Goal: Task Accomplishment & Management: Complete application form

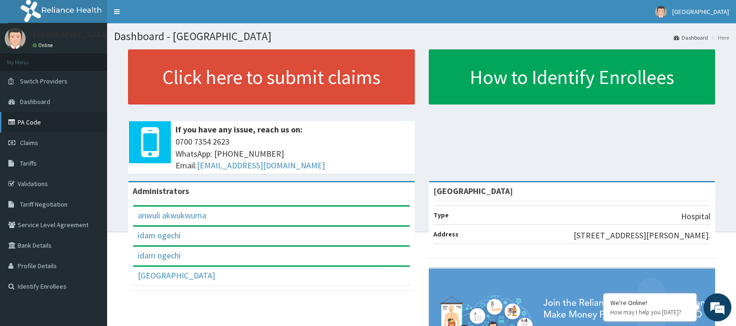
click at [89, 122] on link "PA Code" at bounding box center [53, 122] width 107 height 20
click at [44, 180] on link "Validations" at bounding box center [53, 183] width 107 height 20
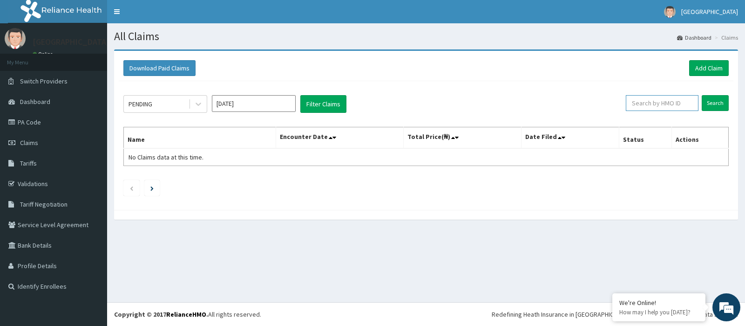
click at [674, 105] on input "text" at bounding box center [662, 103] width 73 height 16
paste input "PGL/10077/A"
type input "PGL/10077/A"
click at [713, 103] on input "Search" at bounding box center [715, 103] width 27 height 16
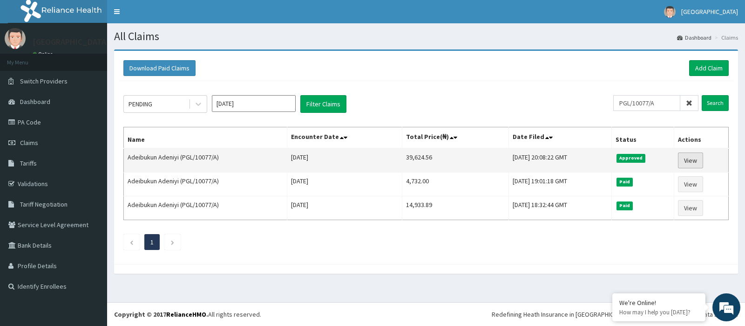
click at [697, 155] on link "View" at bounding box center [690, 160] width 25 height 16
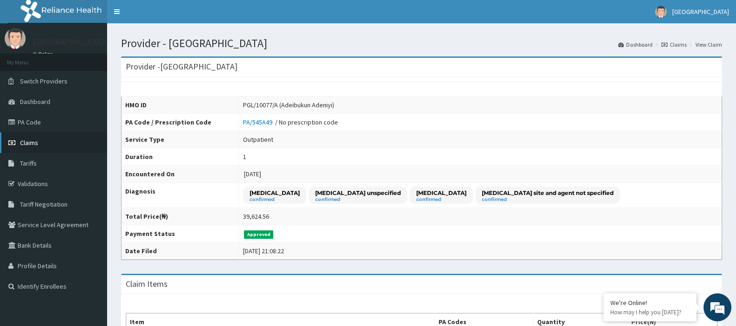
click at [63, 148] on link "Claims" at bounding box center [53, 142] width 107 height 20
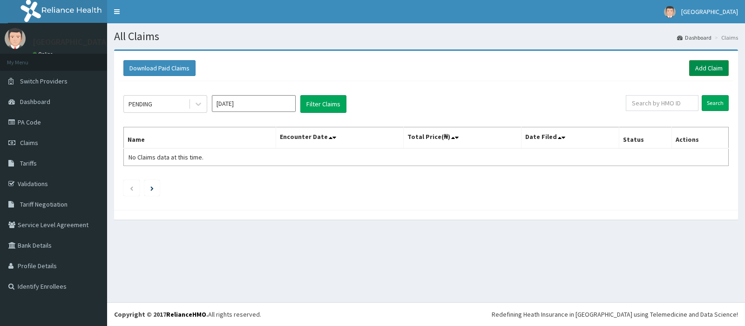
click at [712, 70] on link "Add Claim" at bounding box center [709, 68] width 40 height 16
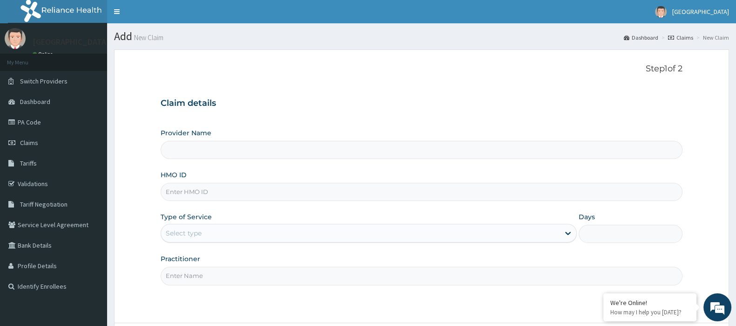
click at [217, 187] on input "HMO ID" at bounding box center [422, 192] width 522 height 18
paste input "PGL/10077/A"
type input "PGL/10077/A"
type input "[GEOGRAPHIC_DATA]"
type input "PGL/10077/A"
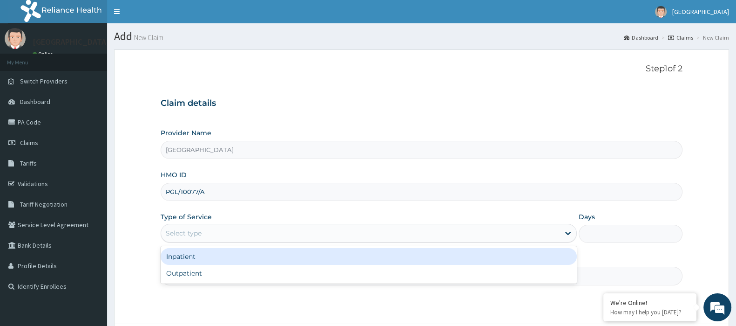
click at [191, 229] on div "Select type" at bounding box center [184, 232] width 36 height 9
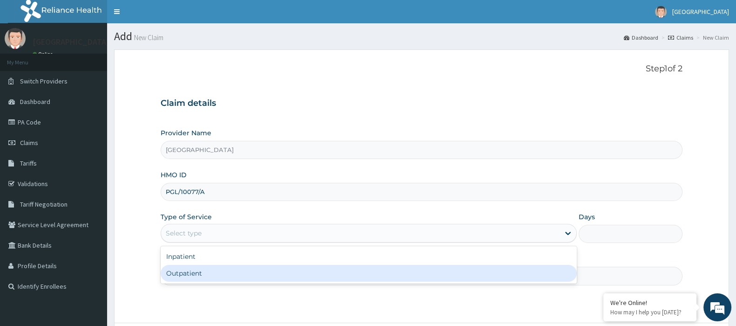
click at [200, 273] on div "Outpatient" at bounding box center [369, 273] width 416 height 17
type input "1"
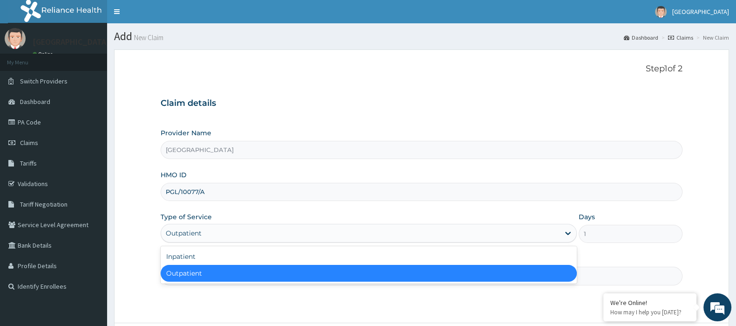
click at [215, 233] on div "Outpatient" at bounding box center [360, 232] width 399 height 15
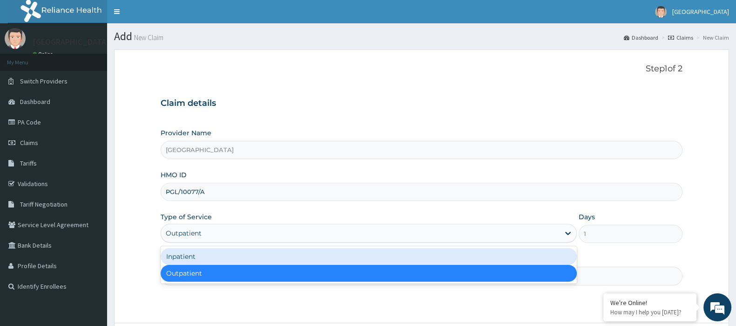
click at [215, 251] on div "Inpatient" at bounding box center [369, 256] width 416 height 17
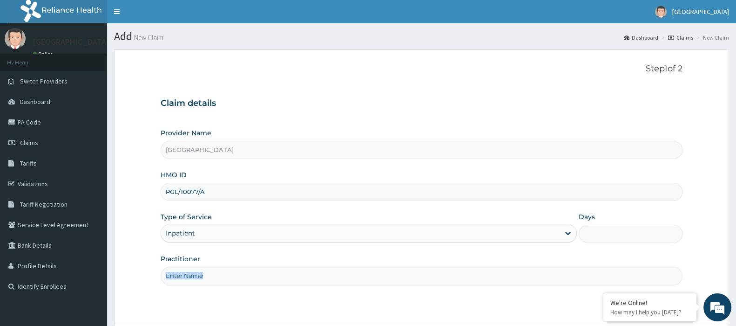
click at [215, 251] on div "Provider Name Arubah Family Medical Centre HMO ID PGL/10077/A Type of Service I…" at bounding box center [422, 206] width 522 height 157
click at [218, 286] on div "Step 1 of 2 Claim details Provider Name Arubah Family Medical Centre HMO ID PGL…" at bounding box center [422, 186] width 522 height 244
click at [227, 279] on input "Practitioner" at bounding box center [422, 275] width 522 height 18
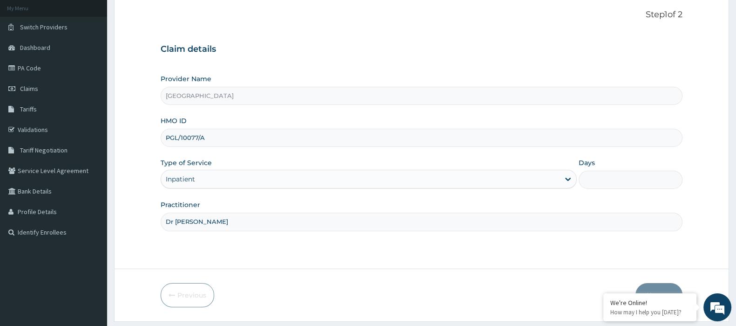
scroll to position [80, 0]
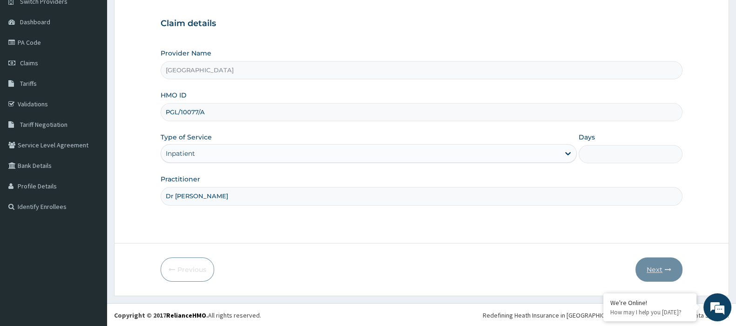
type input "Dr [PERSON_NAME]"
click at [594, 152] on input "Days" at bounding box center [631, 154] width 104 height 18
type input "1"
click at [656, 273] on button "Next" at bounding box center [659, 269] width 47 height 24
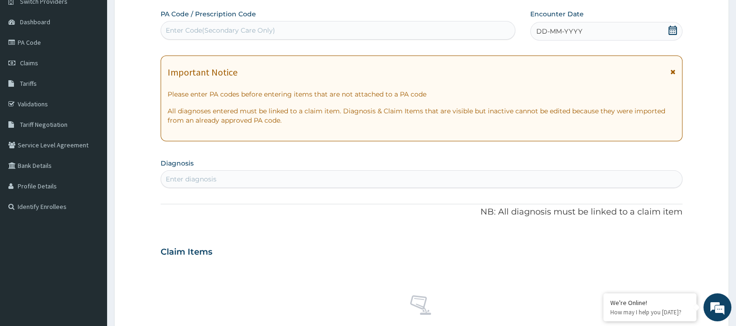
click at [210, 177] on div "Enter diagnosis" at bounding box center [191, 178] width 51 height 9
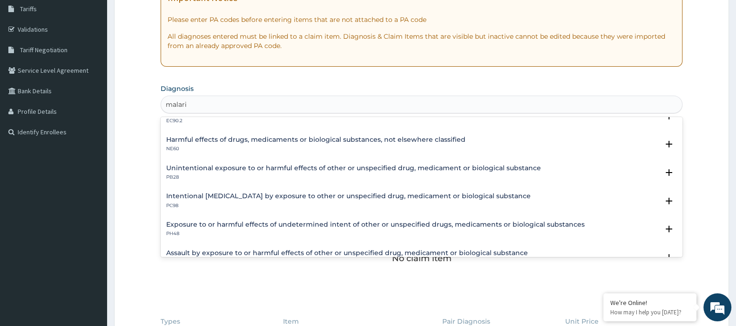
scroll to position [0, 0]
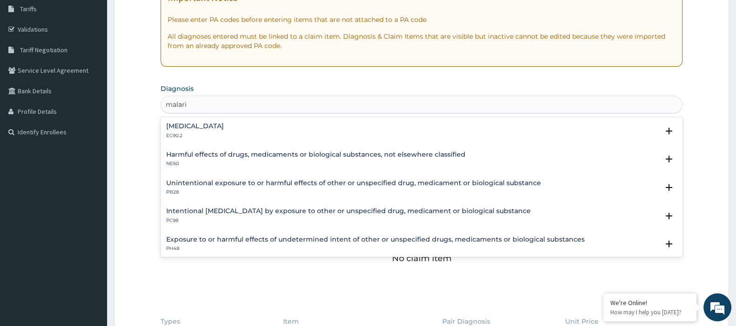
type input "[MEDICAL_DATA]"
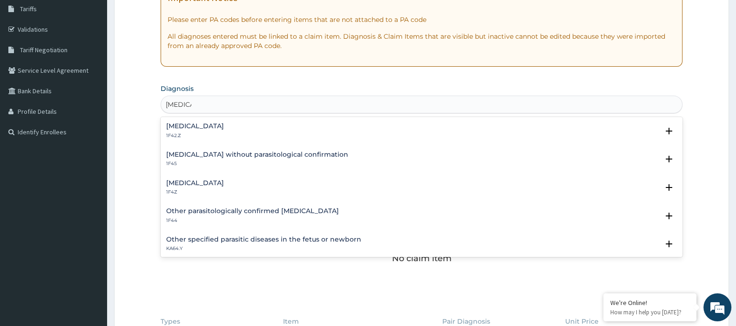
click at [339, 123] on div "[MEDICAL_DATA] 1F42.Z" at bounding box center [421, 131] width 511 height 16
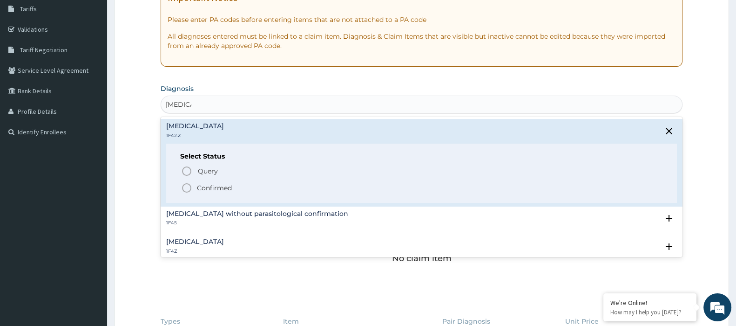
click at [221, 212] on h4 "[MEDICAL_DATA] without parasitological confirmation" at bounding box center [257, 213] width 182 height 7
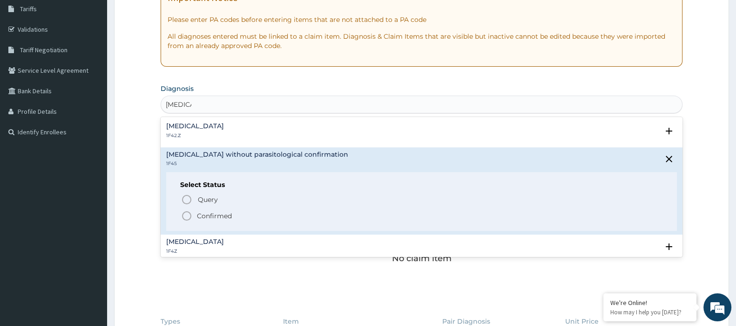
click at [205, 210] on span "Confirmed" at bounding box center [422, 215] width 482 height 11
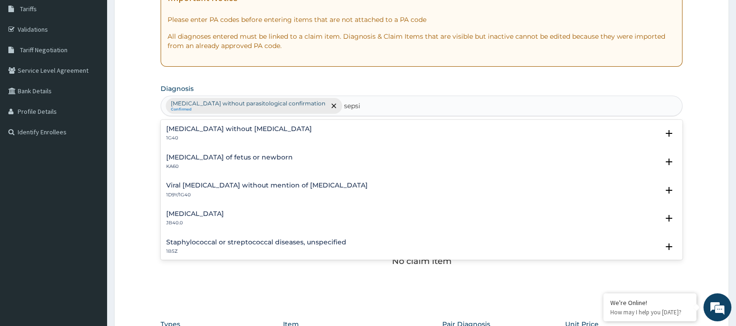
type input "[MEDICAL_DATA]"
click at [273, 126] on div "[MEDICAL_DATA] without [MEDICAL_DATA] 1G40" at bounding box center [421, 133] width 511 height 16
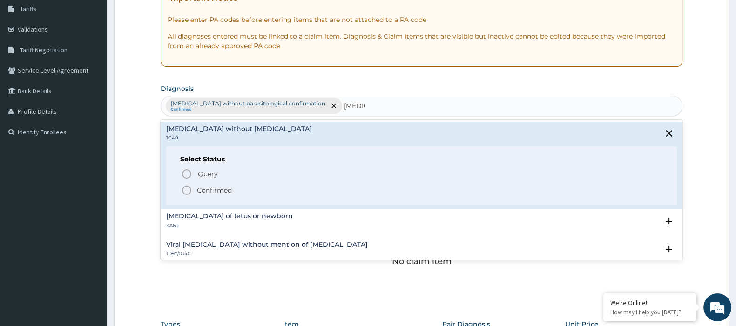
click at [205, 185] on p "Confirmed" at bounding box center [214, 189] width 35 height 9
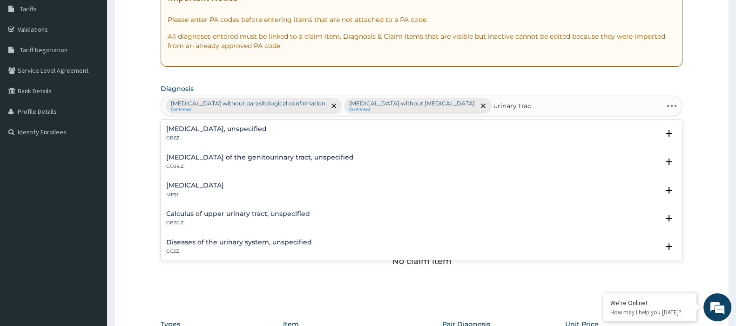
type input "urinary tract"
click at [268, 133] on div "Diseases of the urinary system, unspecified GC2Z" at bounding box center [239, 133] width 146 height 16
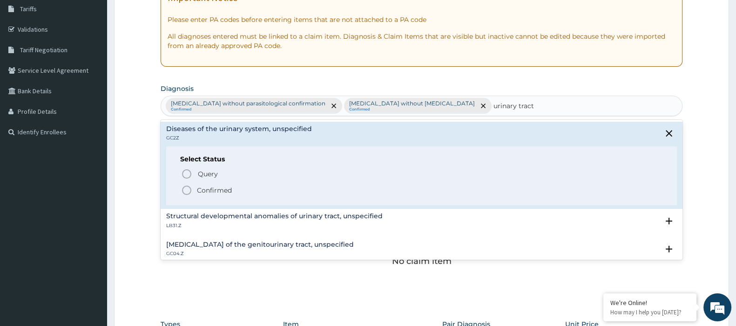
click at [192, 187] on icon "status option filled" at bounding box center [186, 189] width 11 height 11
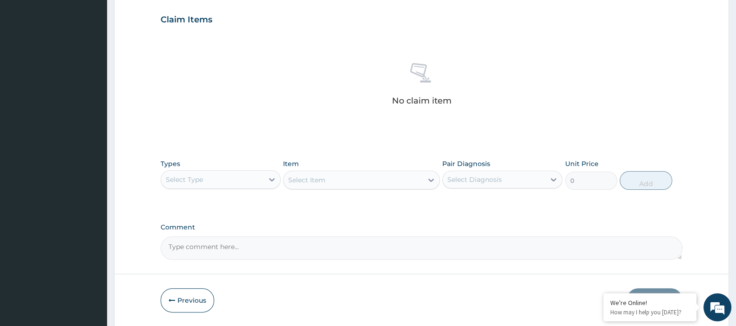
scroll to position [320, 0]
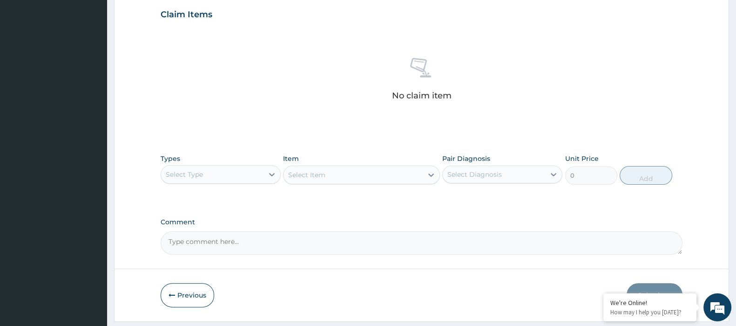
click at [194, 170] on div "Select Type" at bounding box center [184, 174] width 37 height 9
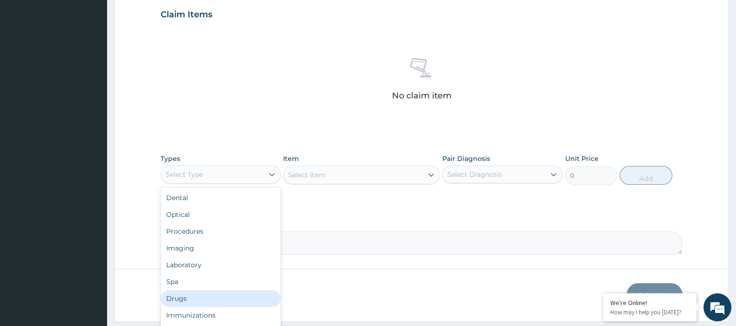
click at [248, 294] on div "Drugs" at bounding box center [221, 298] width 120 height 17
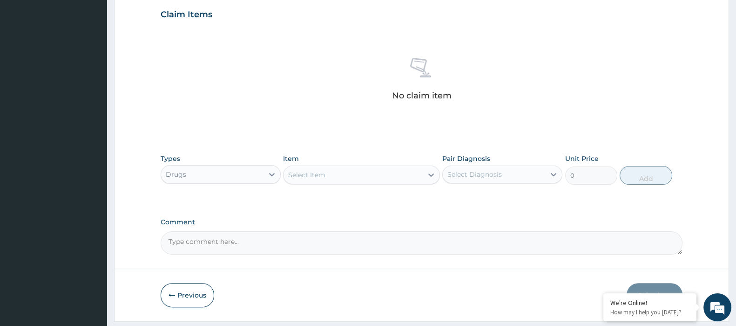
click at [367, 184] on div "Types Drugs Item Select Item Pair Diagnosis Select Diagnosis Unit Price 0 Add" at bounding box center [422, 169] width 522 height 40
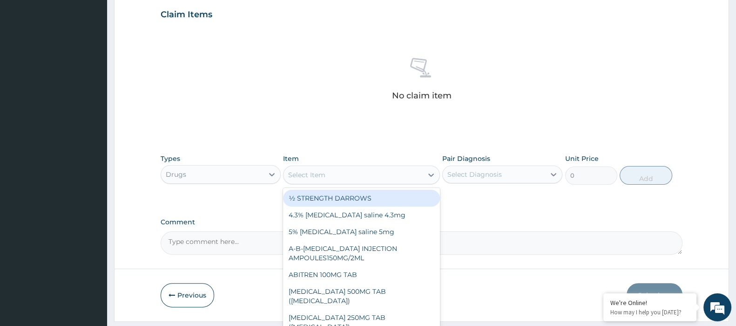
click at [368, 170] on div "Select Item" at bounding box center [353, 174] width 139 height 15
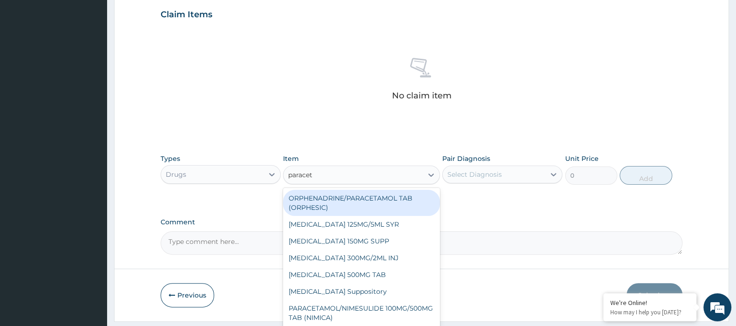
type input "paraceta"
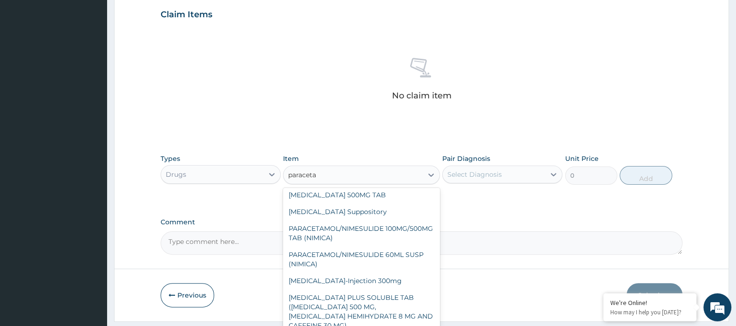
scroll to position [88, 0]
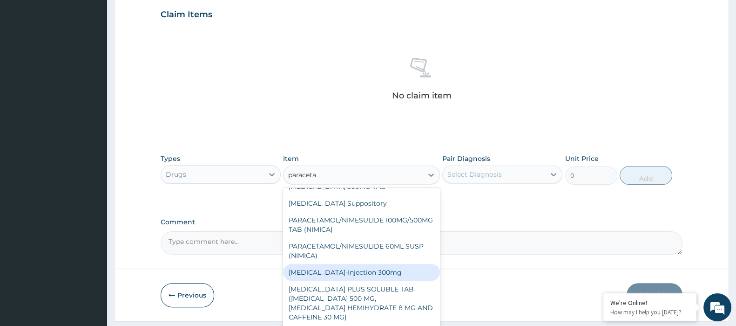
click at [377, 273] on div "[MEDICAL_DATA]-Injection 300mg" at bounding box center [361, 272] width 157 height 17
type input "1500"
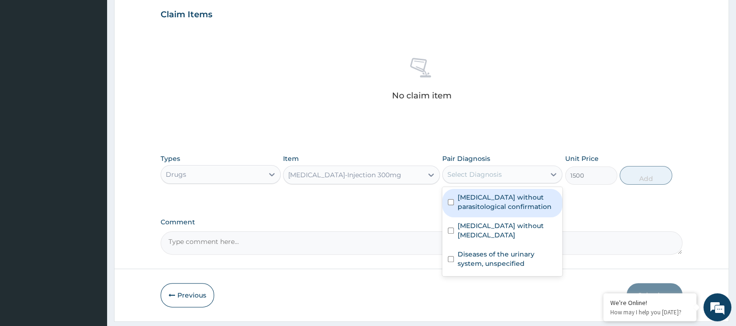
click at [487, 180] on div "Select Diagnosis" at bounding box center [494, 174] width 102 height 15
click at [500, 192] on label "[MEDICAL_DATA] without parasitological confirmation" at bounding box center [507, 201] width 99 height 19
checkbox input "true"
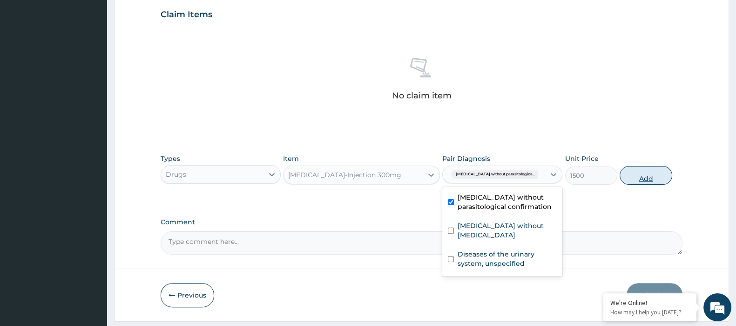
click at [658, 171] on button "Add" at bounding box center [646, 175] width 52 height 19
type input "0"
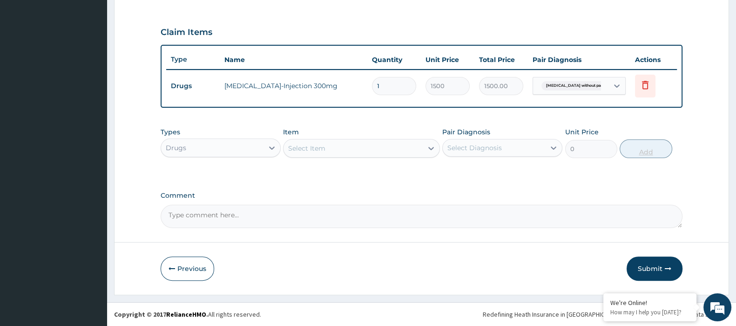
scroll to position [300, 0]
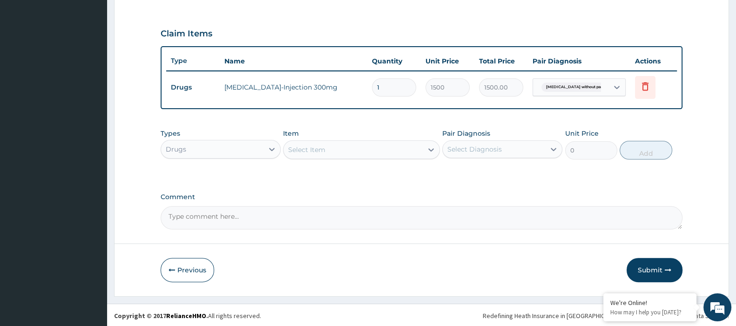
type input "0.00"
type input "3"
type input "4500.00"
type input "3"
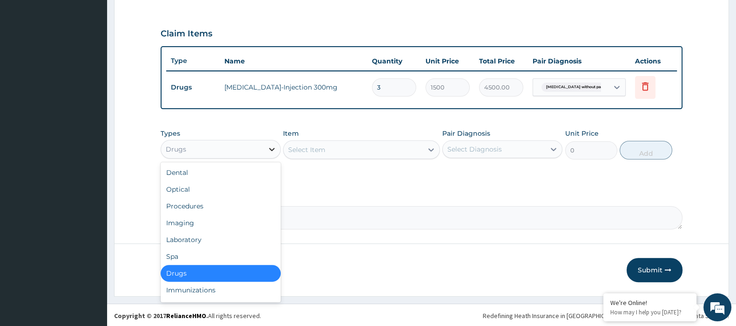
click at [268, 145] on icon at bounding box center [271, 148] width 9 height 9
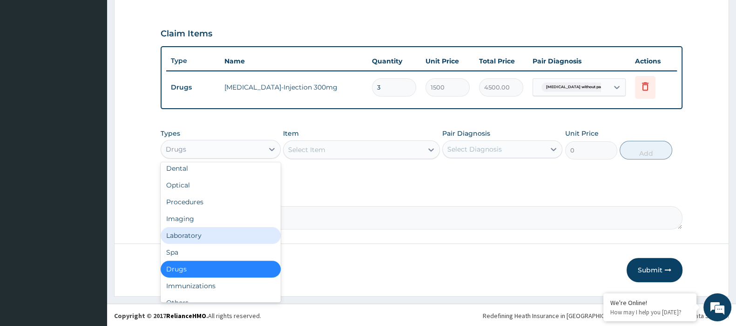
scroll to position [0, 0]
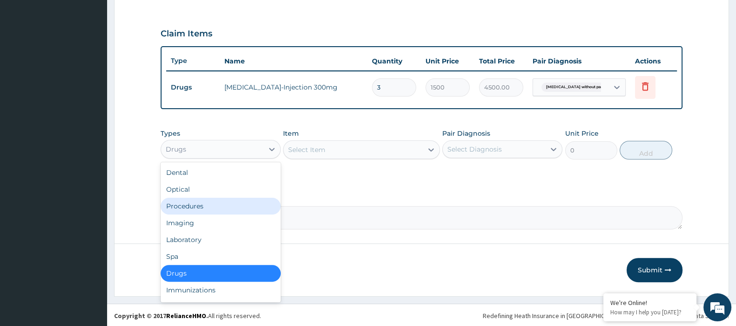
click at [215, 211] on div "Procedures" at bounding box center [221, 206] width 120 height 17
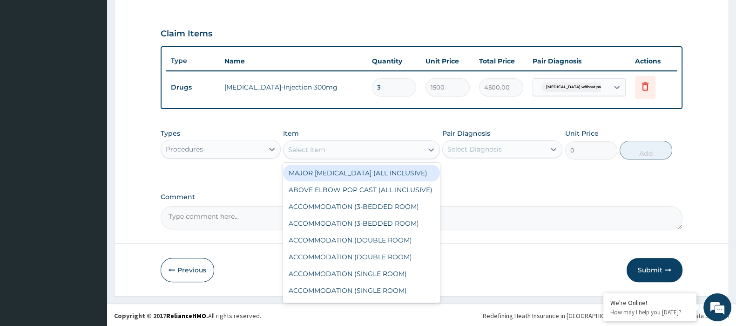
click at [343, 154] on div "Select Item" at bounding box center [353, 149] width 139 height 15
type input "room"
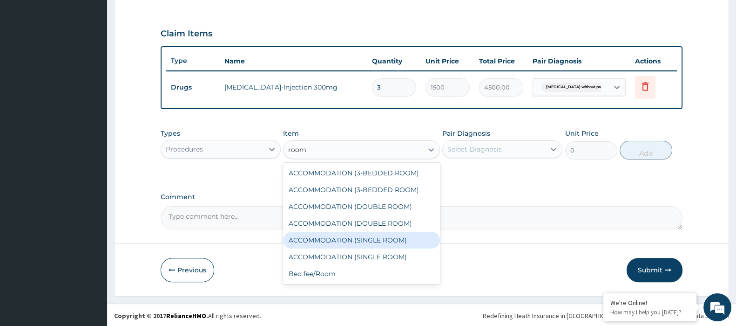
click at [374, 238] on div "ACCOMMODATION (SINGLE ROOM)" at bounding box center [361, 240] width 157 height 17
type input "38000"
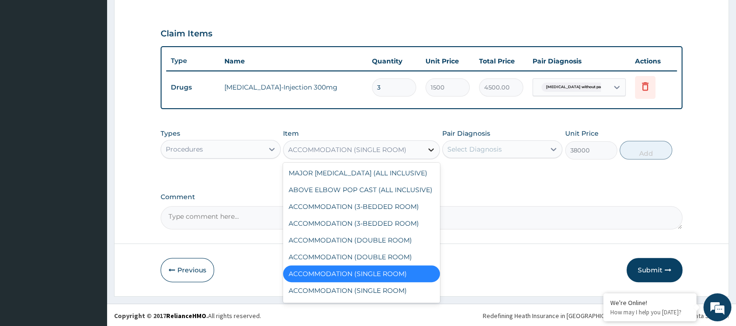
click at [428, 148] on icon at bounding box center [431, 149] width 9 height 9
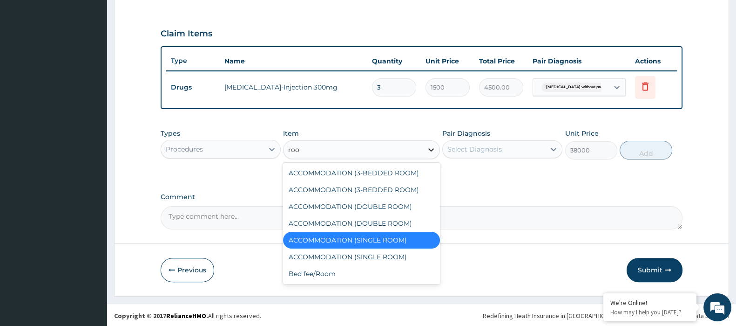
type input "room"
click at [312, 258] on div "ACCOMMODATION (SINGLE ROOM)" at bounding box center [361, 256] width 157 height 17
type input "22464"
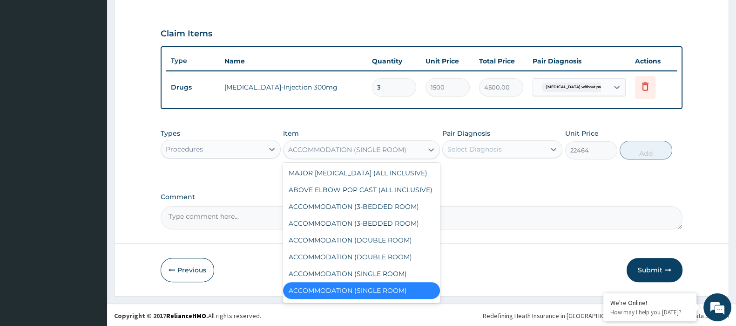
scroll to position [11, 0]
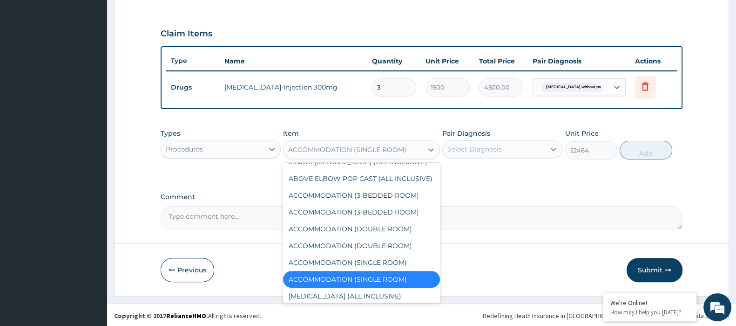
click at [410, 152] on div "ACCOMMODATION (SINGLE ROOM)" at bounding box center [353, 149] width 139 height 15
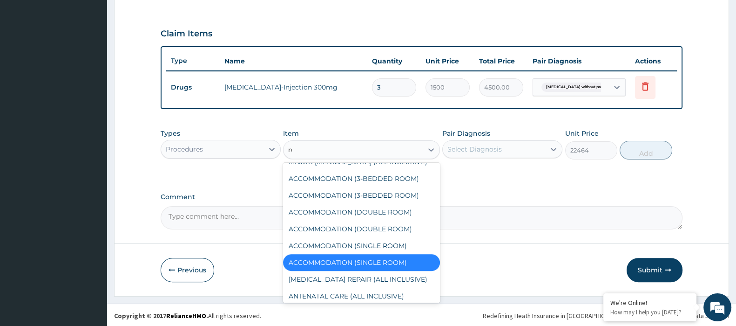
scroll to position [0, 0]
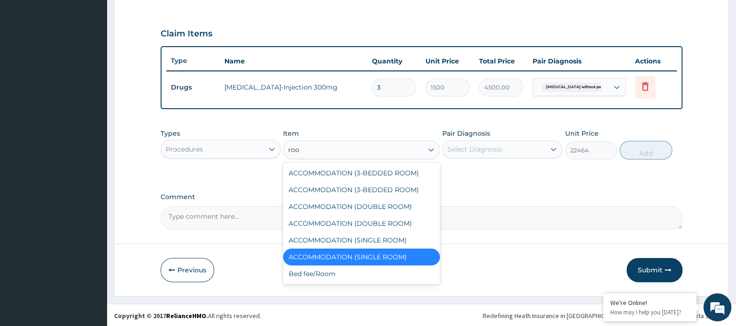
type input "room"
click at [362, 238] on div "ACCOMMODATION (SINGLE ROOM)" at bounding box center [361, 240] width 157 height 17
type input "38000"
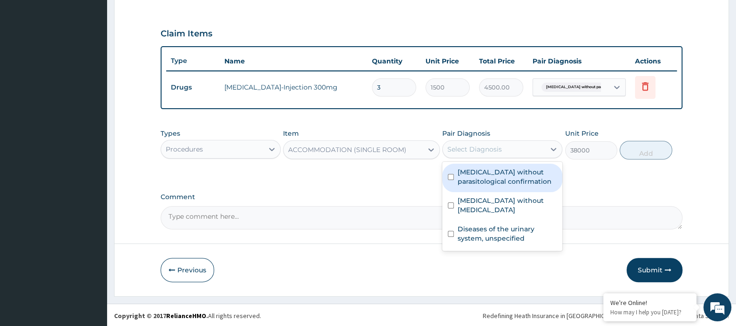
click at [522, 148] on div "Select Diagnosis" at bounding box center [494, 149] width 102 height 15
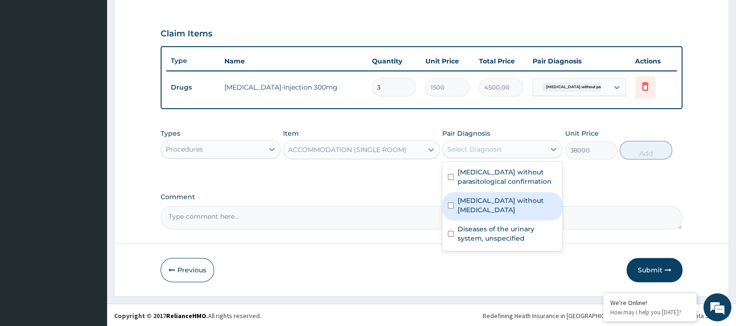
click at [510, 196] on label "[MEDICAL_DATA] without [MEDICAL_DATA]" at bounding box center [507, 205] width 99 height 19
checkbox input "true"
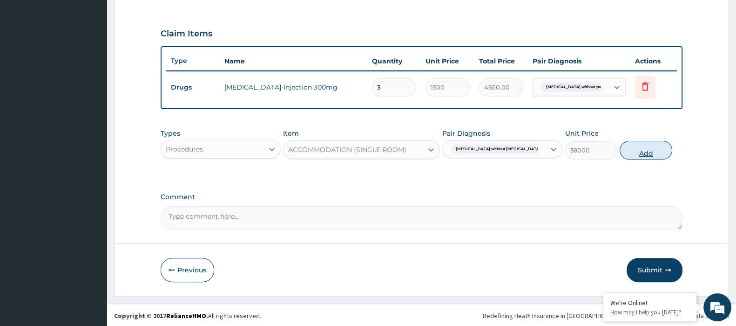
click at [660, 148] on button "Add" at bounding box center [646, 150] width 52 height 19
type input "0"
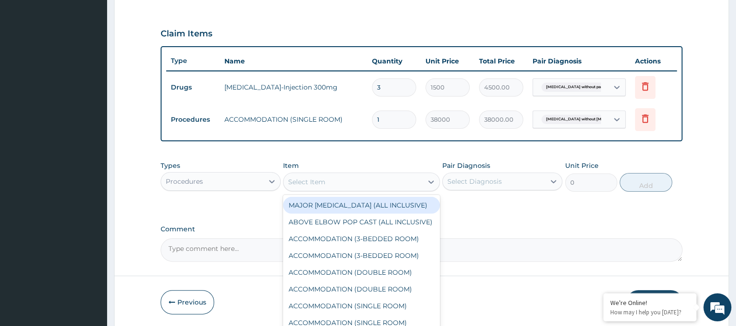
click at [361, 184] on div "Select Item" at bounding box center [353, 181] width 139 height 15
type input "room"
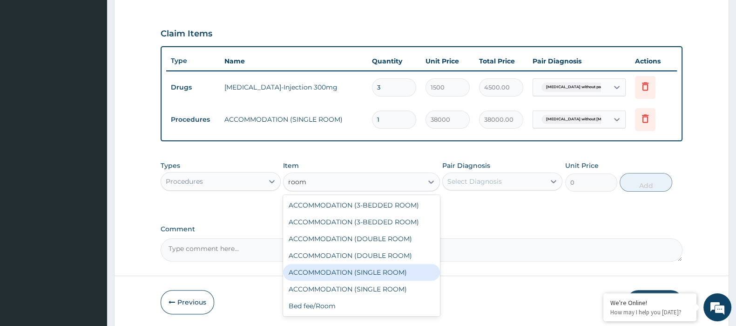
click at [333, 275] on div "ACCOMMODATION (SINGLE ROOM)" at bounding box center [361, 272] width 157 height 17
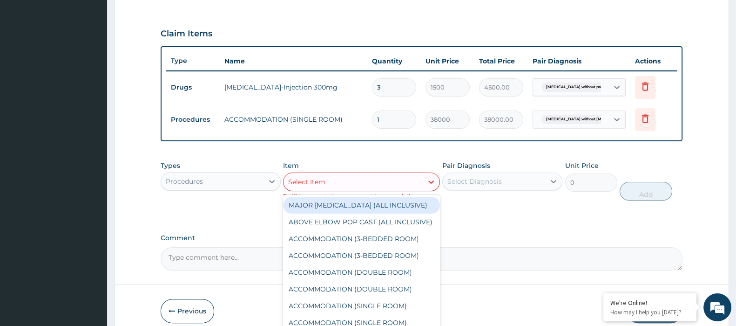
click at [408, 180] on div "Select Item" at bounding box center [353, 181] width 139 height 15
type input "roo"
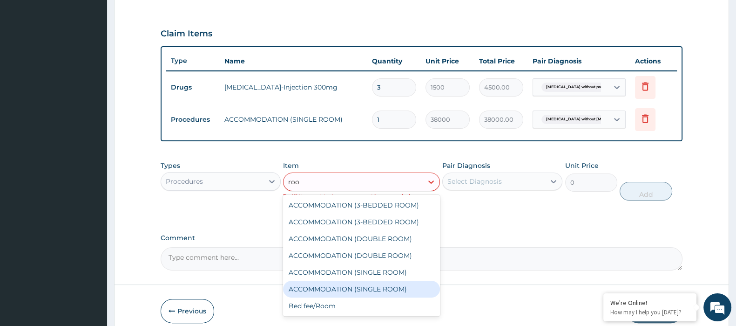
click at [386, 283] on div "ACCOMMODATION (SINGLE ROOM)" at bounding box center [361, 288] width 157 height 17
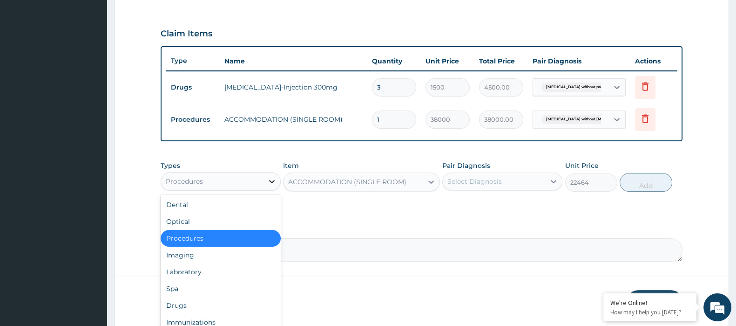
click at [273, 180] on icon at bounding box center [272, 181] width 6 height 3
click at [249, 300] on div "Drugs" at bounding box center [221, 305] width 120 height 17
type input "0"
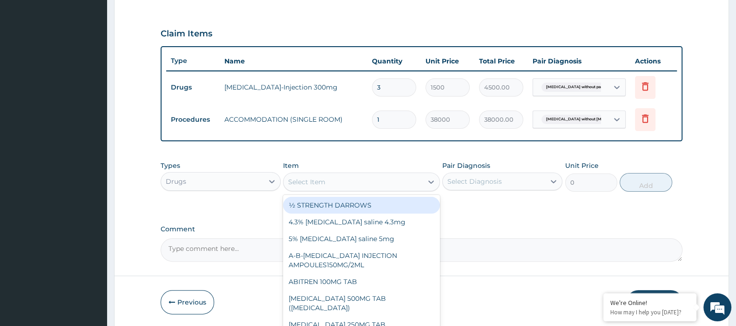
click at [377, 187] on div "Select Item" at bounding box center [353, 181] width 139 height 15
paste input "[MEDICAL_DATA]"
type input "[MEDICAL_DATA]"
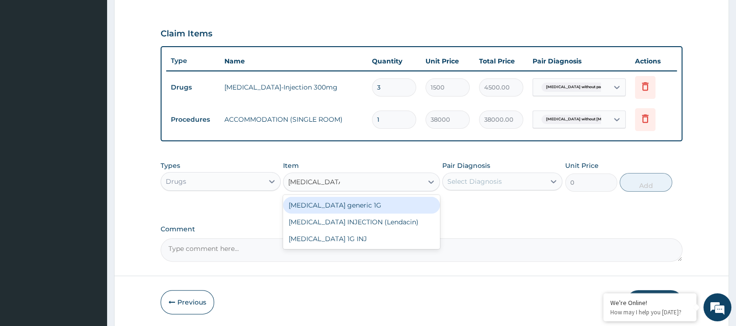
click at [374, 206] on div "[MEDICAL_DATA] generic 1G" at bounding box center [361, 205] width 157 height 17
type input "7500"
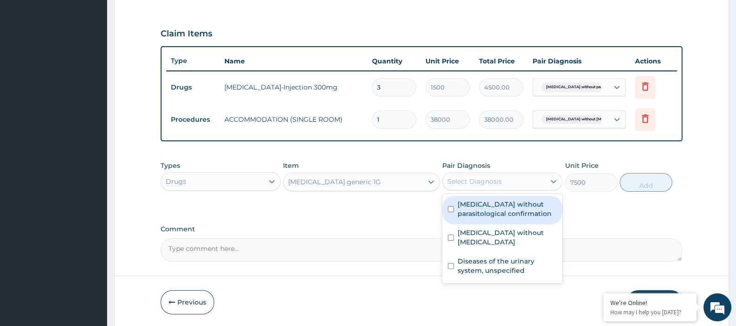
click at [486, 178] on div "Select Diagnosis" at bounding box center [475, 181] width 55 height 9
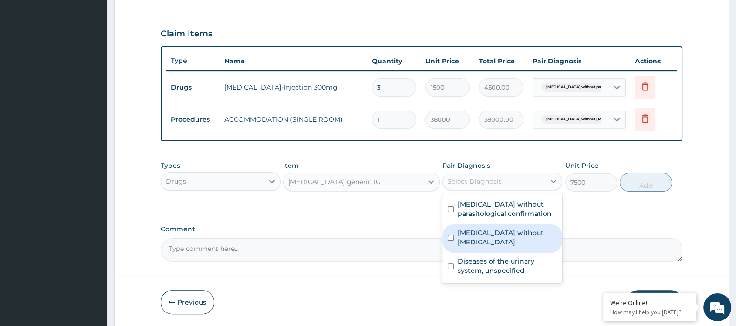
click at [496, 234] on label "[MEDICAL_DATA] without [MEDICAL_DATA]" at bounding box center [507, 237] width 99 height 19
checkbox input "true"
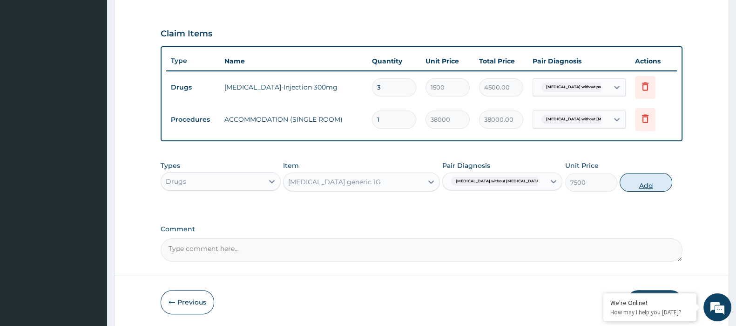
click at [648, 183] on button "Add" at bounding box center [646, 182] width 52 height 19
type input "0"
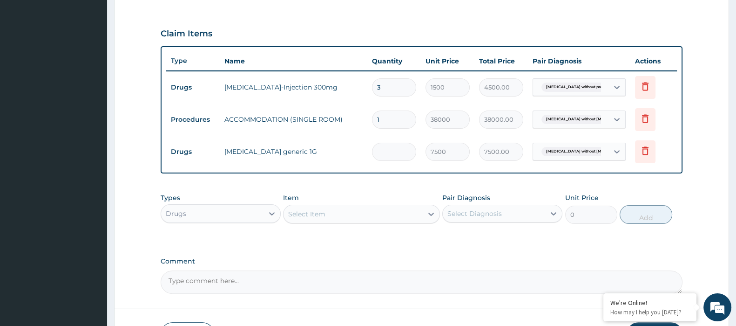
type input "0.00"
type input "6"
type input "45000.00"
type input "6"
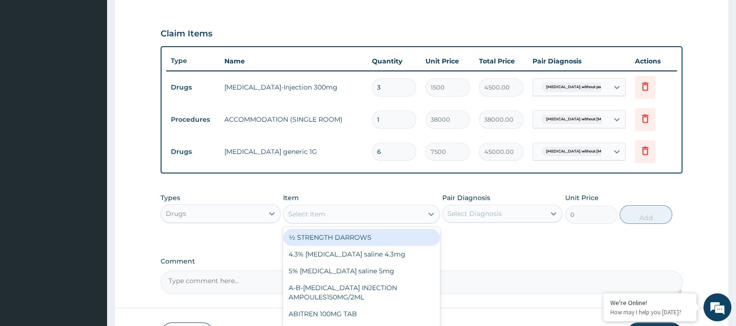
click at [298, 218] on div "Select Item" at bounding box center [353, 213] width 139 height 15
paste input "[MEDICAL_DATA]"
type input "[MEDICAL_DATA]"
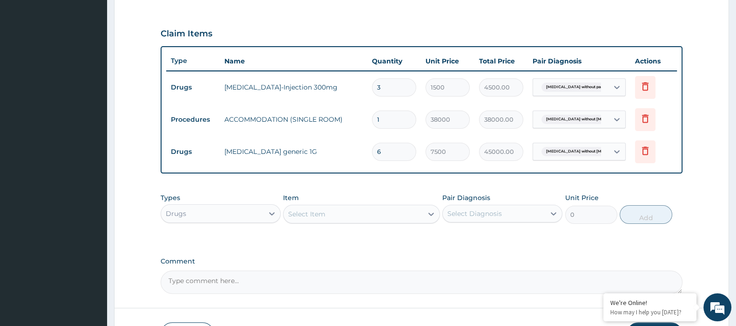
paste input "[MEDICAL_DATA]"
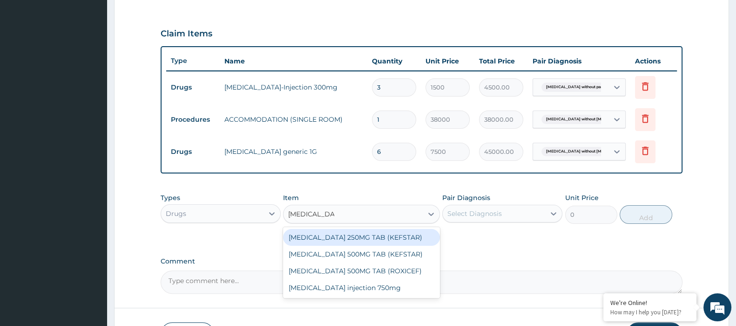
type input "[MEDICAL_DATA]"
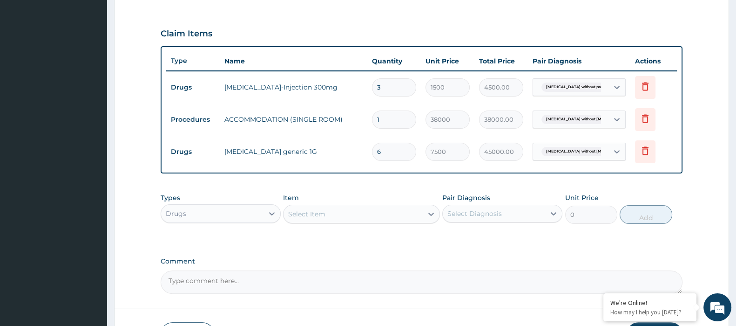
paste input "[MEDICAL_DATA]"
type input "[MEDICAL_DATA]"
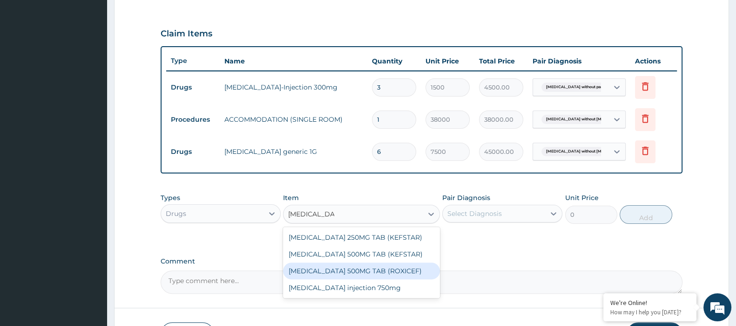
click at [343, 273] on div "[MEDICAL_DATA] 500MG TAB (ROXICEF)" at bounding box center [361, 270] width 157 height 17
type input "608.4"
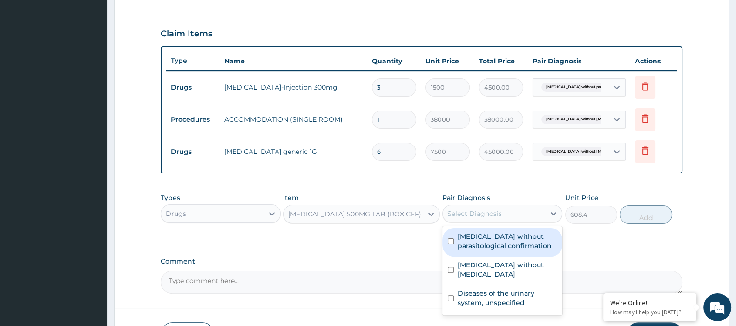
click at [515, 208] on div "Select Diagnosis" at bounding box center [494, 213] width 102 height 15
click at [463, 212] on div "Select Diagnosis" at bounding box center [475, 213] width 55 height 9
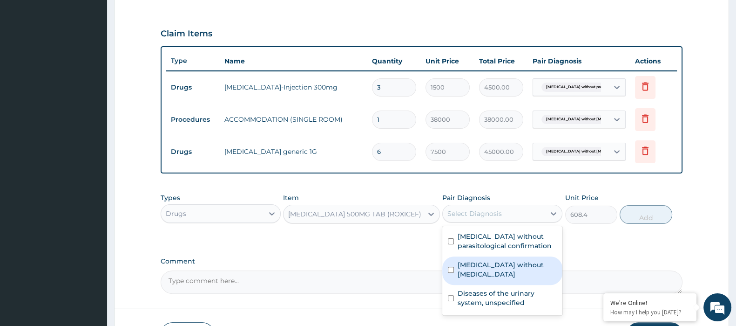
click at [479, 262] on label "[MEDICAL_DATA] without [MEDICAL_DATA]" at bounding box center [507, 269] width 99 height 19
checkbox input "true"
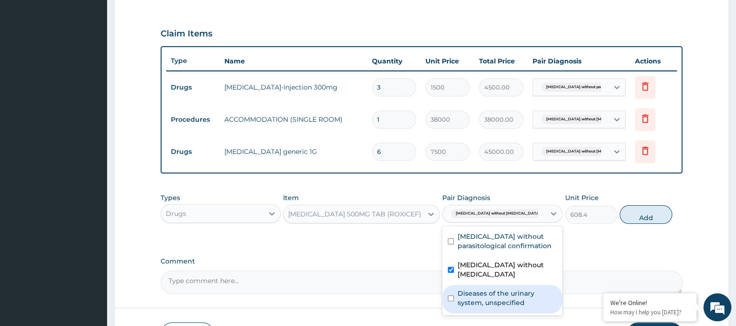
click at [473, 290] on label "Diseases of the urinary system, unspecified" at bounding box center [507, 297] width 99 height 19
checkbox input "true"
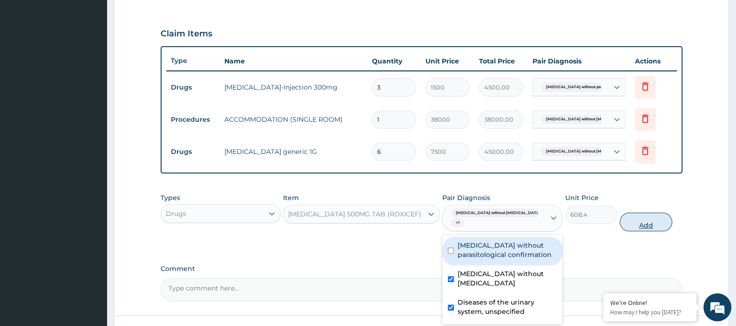
click at [641, 218] on button "Add" at bounding box center [646, 221] width 52 height 19
type input "0"
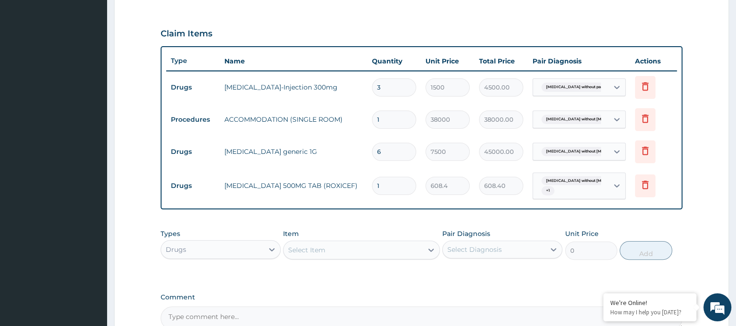
type input "10"
type input "6084.00"
type input "10"
click at [334, 252] on div "Select Item" at bounding box center [353, 249] width 139 height 15
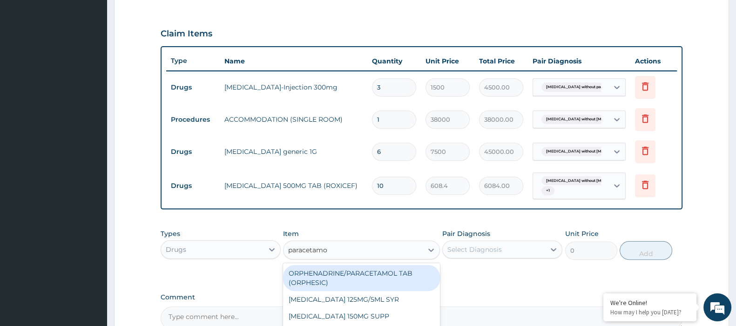
type input "[MEDICAL_DATA]"
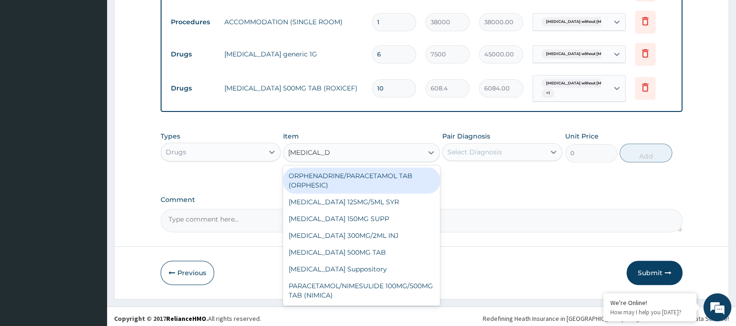
scroll to position [400, 0]
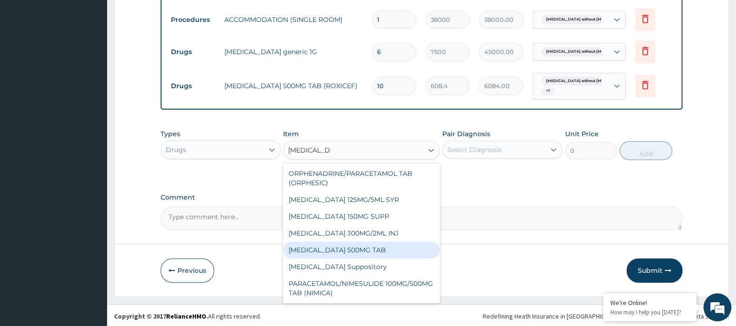
click at [384, 244] on div "[MEDICAL_DATA] 500MG TAB" at bounding box center [361, 249] width 157 height 17
type input "20.28"
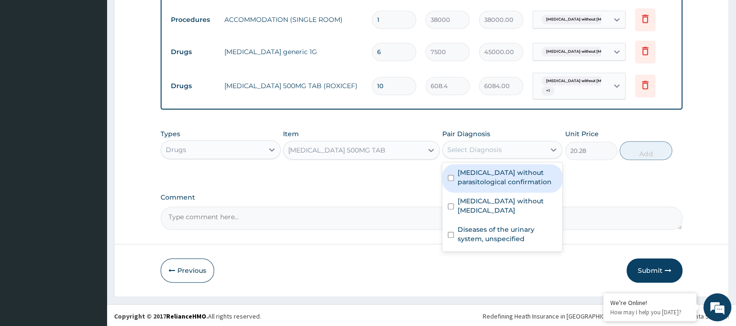
click at [489, 155] on div "Select Diagnosis" at bounding box center [503, 150] width 120 height 18
click at [498, 187] on div "[MEDICAL_DATA] without parasitological confirmation" at bounding box center [503, 178] width 120 height 28
checkbox input "true"
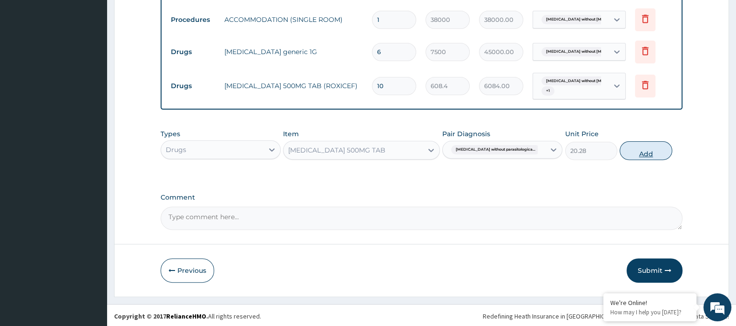
click at [648, 154] on button "Add" at bounding box center [646, 150] width 52 height 19
type input "0"
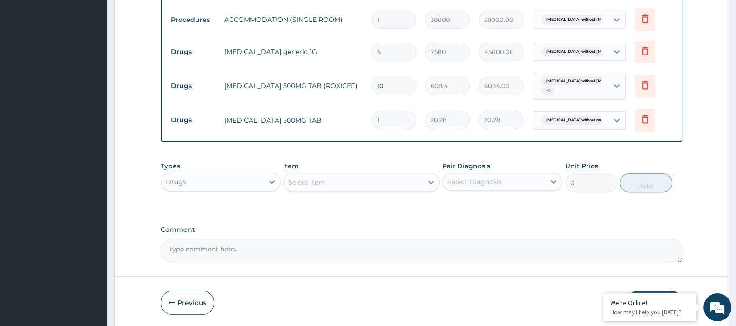
type input "0.00"
type input "2"
type input "40.56"
type input "20"
type input "405.60"
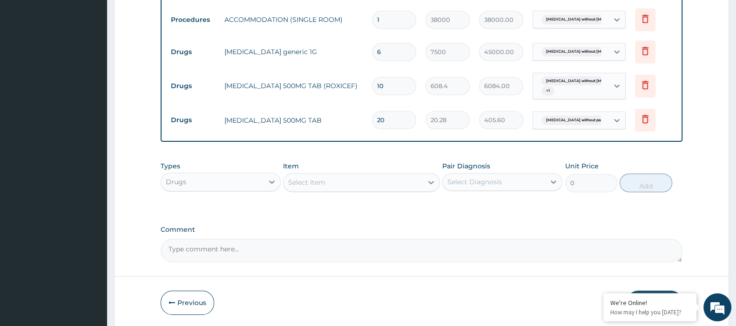
type input "20"
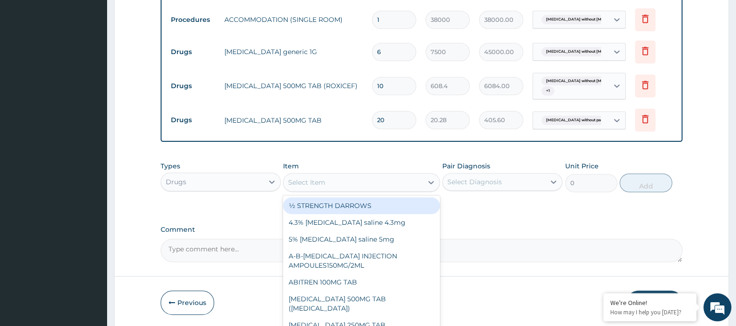
click at [324, 186] on div "Select Item" at bounding box center [353, 182] width 139 height 15
paste input "[MEDICAL_DATA]"
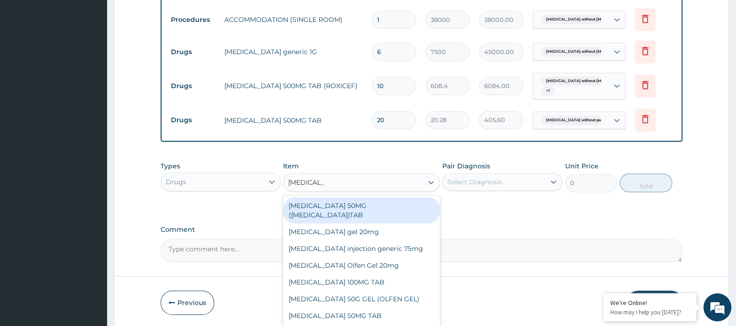
type input "[MEDICAL_DATA]"
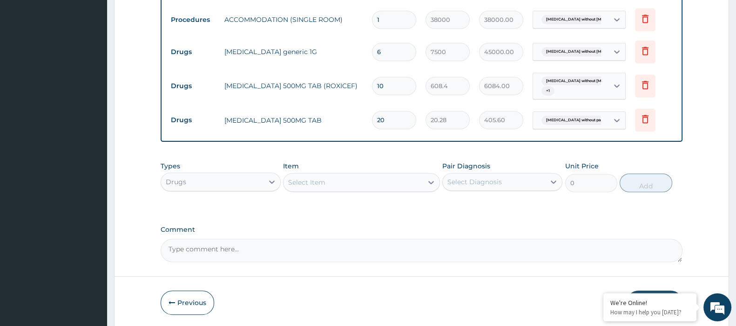
paste input "[MEDICAL_DATA]"
type input "[MEDICAL_DATA]"
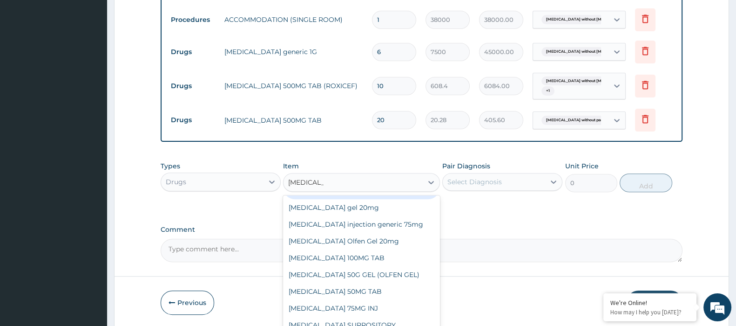
scroll to position [33, 0]
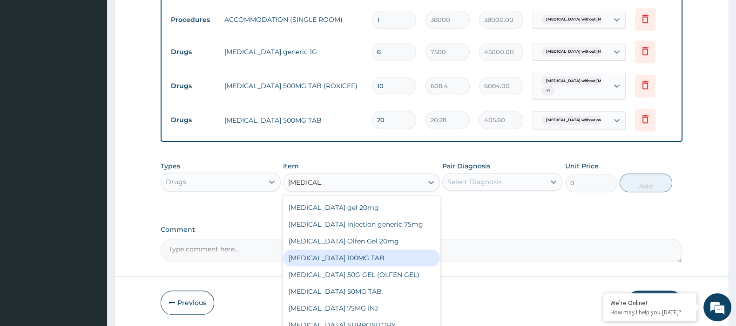
click at [411, 249] on div "[MEDICAL_DATA] 100MG TAB" at bounding box center [361, 257] width 157 height 17
type input "243.36"
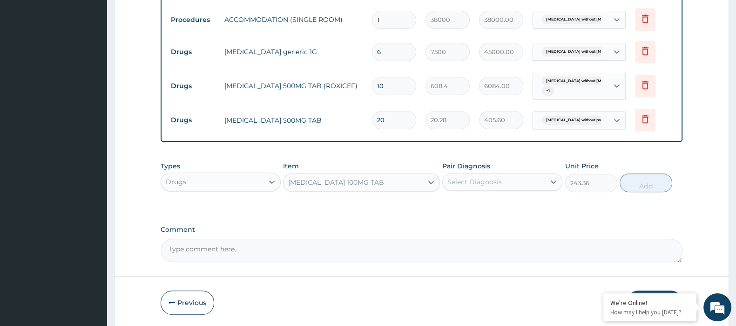
click at [409, 177] on div "[MEDICAL_DATA] 100MG TAB" at bounding box center [353, 182] width 139 height 15
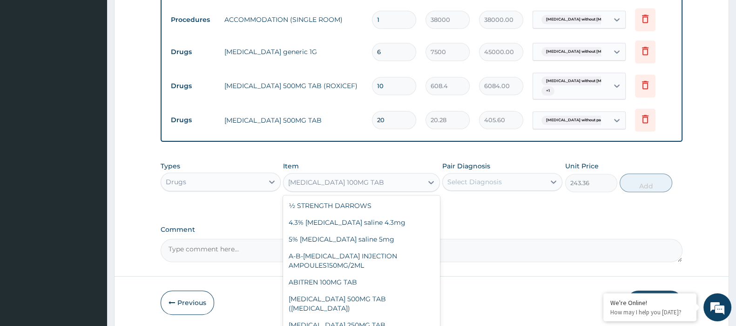
scroll to position [3562, 0]
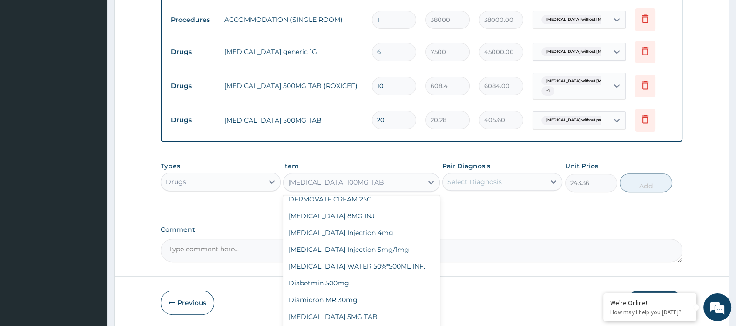
paste input "[MEDICAL_DATA]"
type input "[MEDICAL_DATA]"
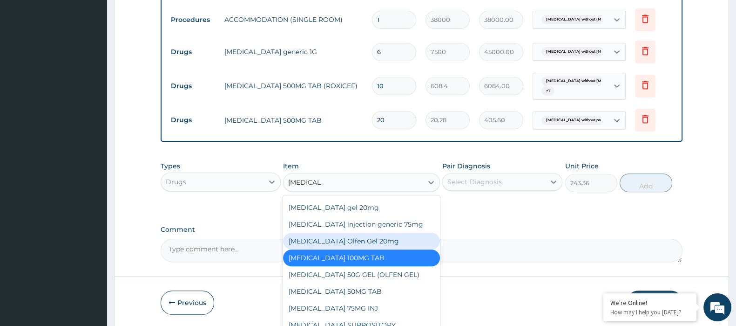
scroll to position [433, 0]
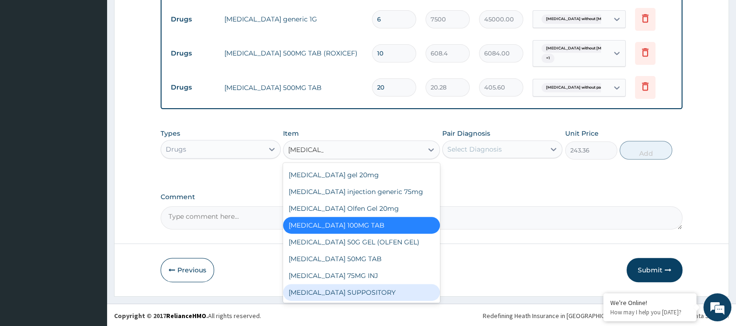
click at [357, 298] on div "[MEDICAL_DATA] SUPPOSITORY" at bounding box center [361, 292] width 157 height 17
type input "1872"
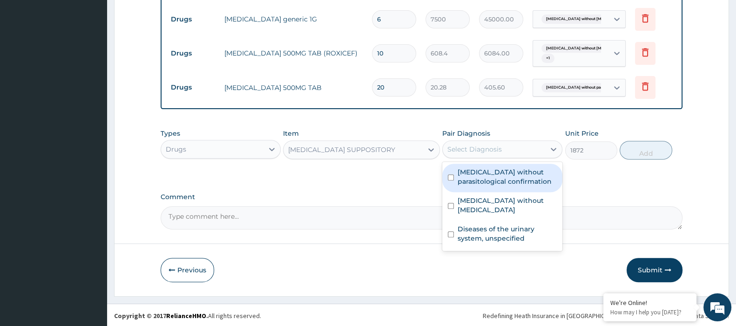
click at [496, 153] on div "Select Diagnosis" at bounding box center [494, 149] width 102 height 15
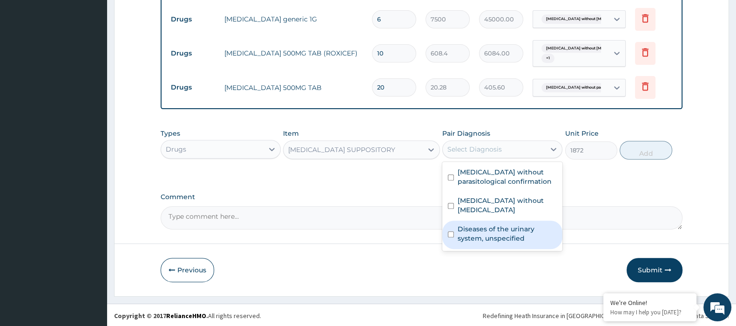
click at [492, 229] on label "Diseases of the urinary system, unspecified" at bounding box center [507, 233] width 99 height 19
checkbox input "true"
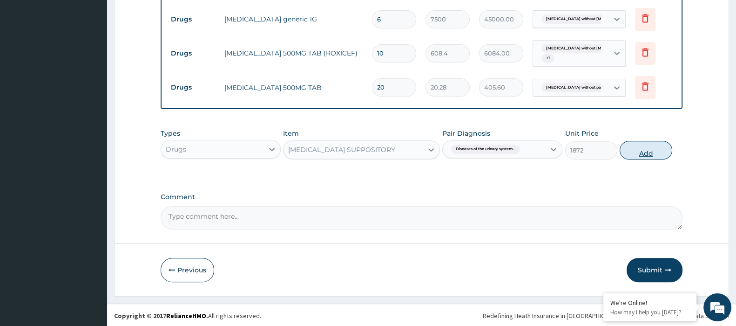
click at [642, 154] on button "Add" at bounding box center [646, 150] width 52 height 19
type input "0"
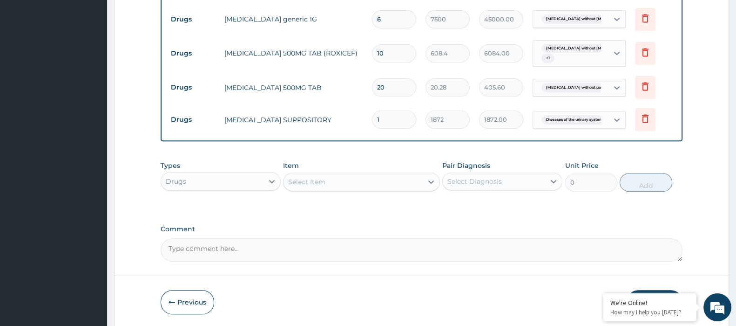
type input "0.00"
type input "2"
type input "3744.00"
type input "2"
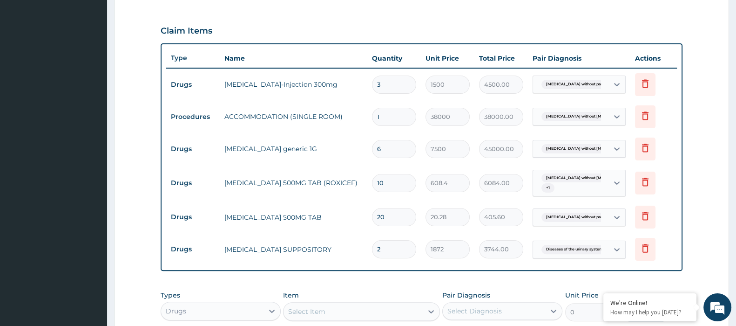
scroll to position [296, 0]
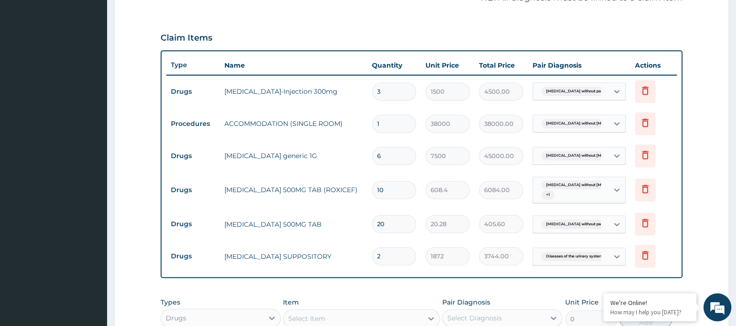
drag, startPoint x: 736, startPoint y: 155, endPoint x: 738, endPoint y: 192, distance: 36.9
click at [736, 192] on html "R EL Toggle navigation [GEOGRAPHIC_DATA] [GEOGRAPHIC_DATA] - [EMAIL_ADDRESS][DO…" at bounding box center [368, 100] width 736 height 792
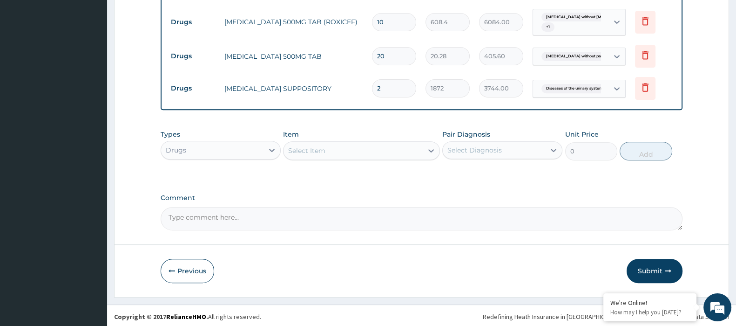
scroll to position [465, 0]
drag, startPoint x: 745, startPoint y: 259, endPoint x: 437, endPoint y: 234, distance: 308.5
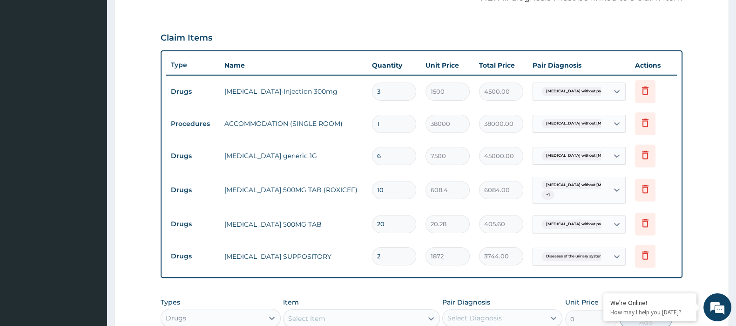
scroll to position [286, 0]
